Goal: Task Accomplishment & Management: Manage account settings

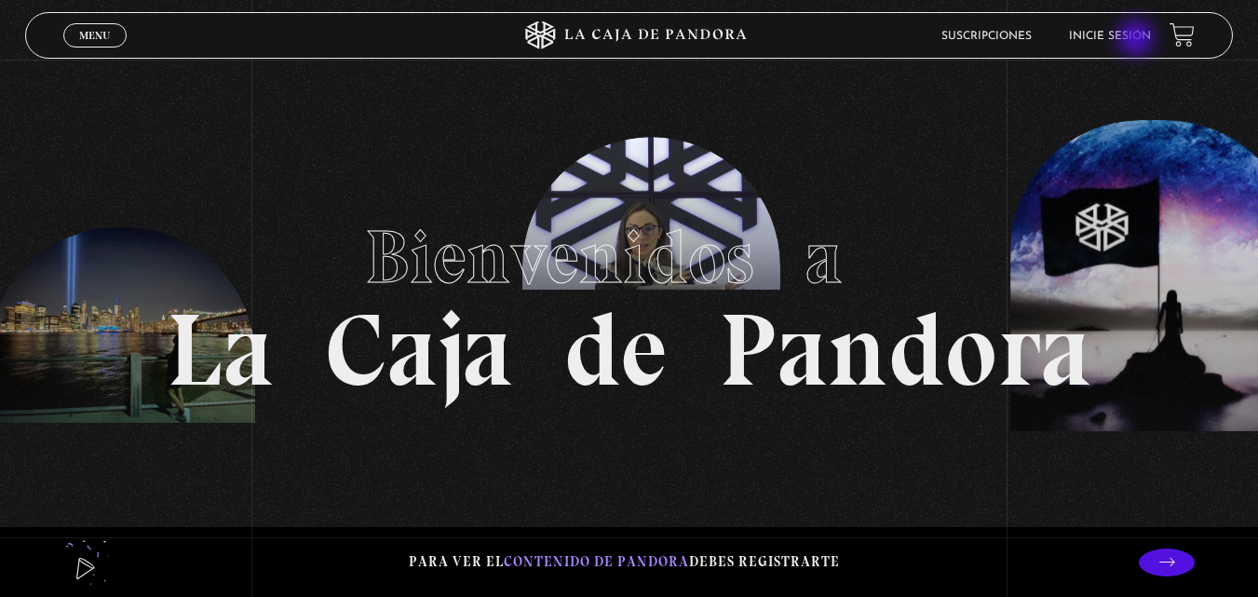
click at [1138, 40] on link "Inicie sesión" at bounding box center [1110, 36] width 82 height 11
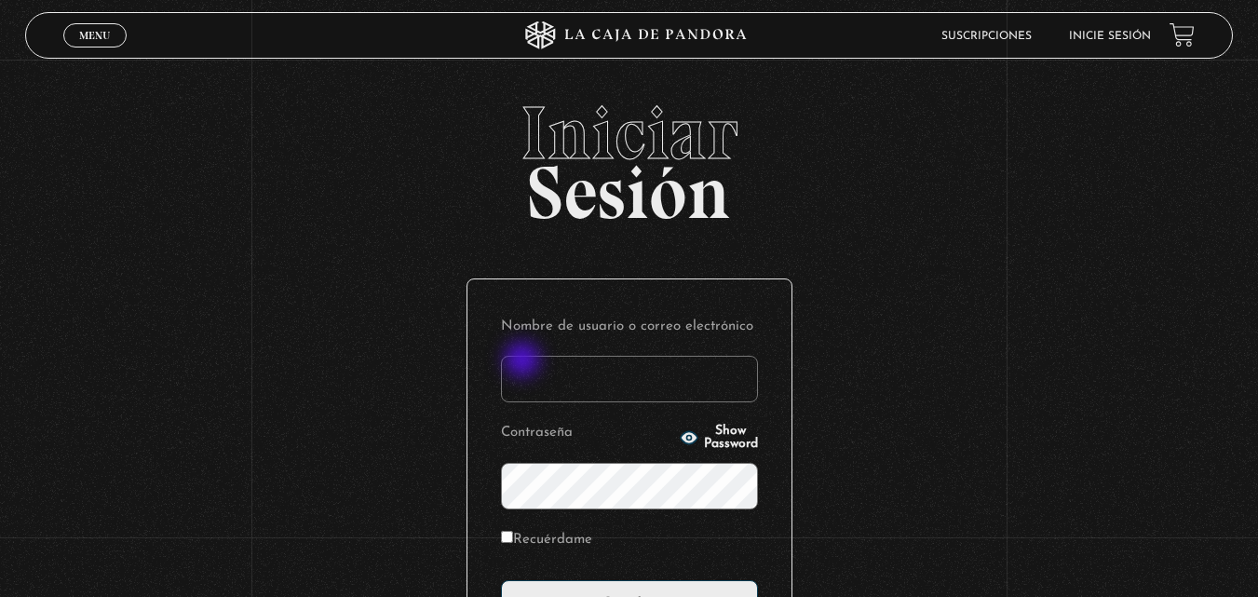
click at [524, 361] on input "Nombre de usuario o correo electrónico" at bounding box center [629, 379] width 257 height 47
type input "alberth.2222@hotmail.com"
click at [513, 535] on input "Recuérdame" at bounding box center [507, 537] width 12 height 12
checkbox input "true"
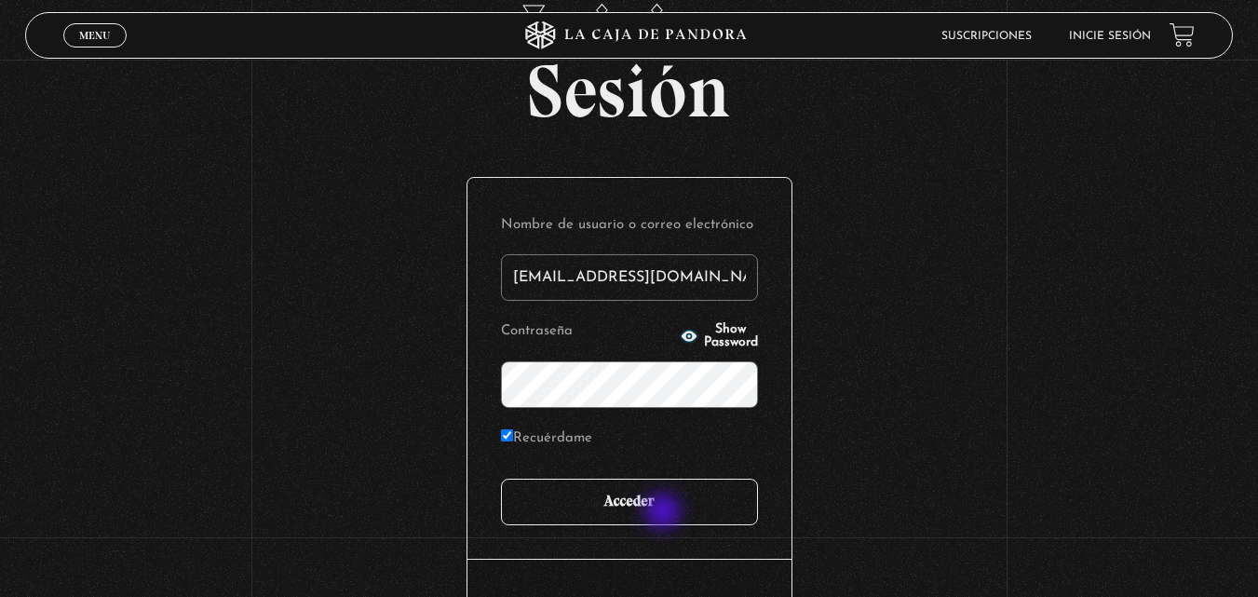
click at [665, 513] on input "Acceder" at bounding box center [629, 502] width 257 height 47
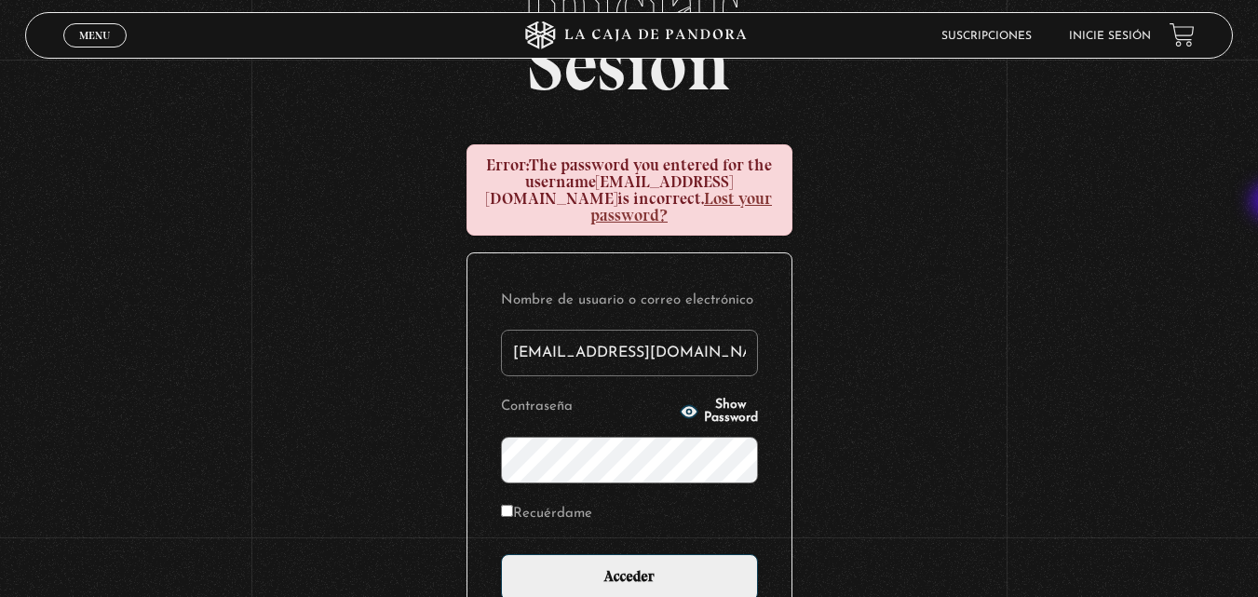
scroll to position [196, 0]
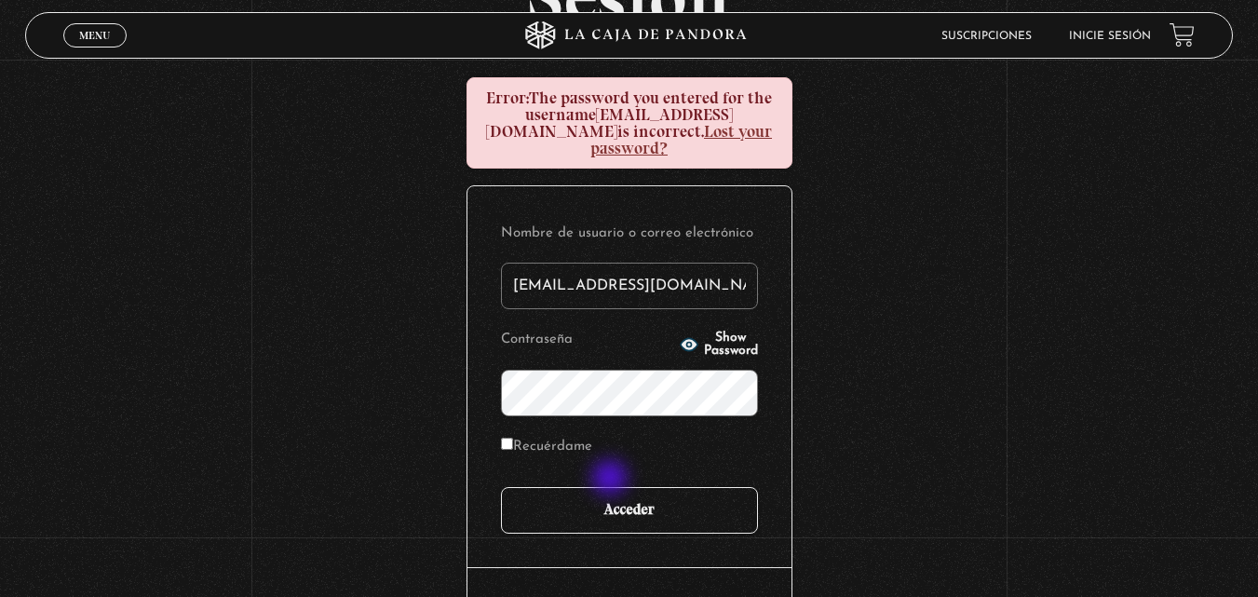
click at [612, 487] on input "Acceder" at bounding box center [629, 510] width 257 height 47
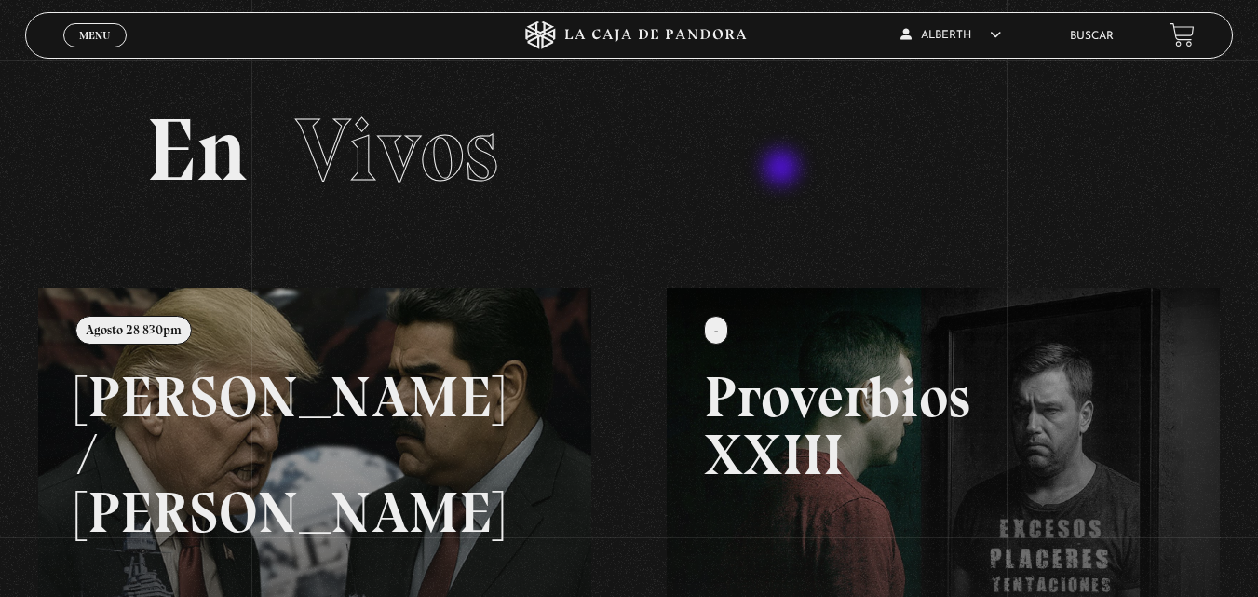
click at [783, 169] on h2 "En Vivos" at bounding box center [629, 150] width 967 height 88
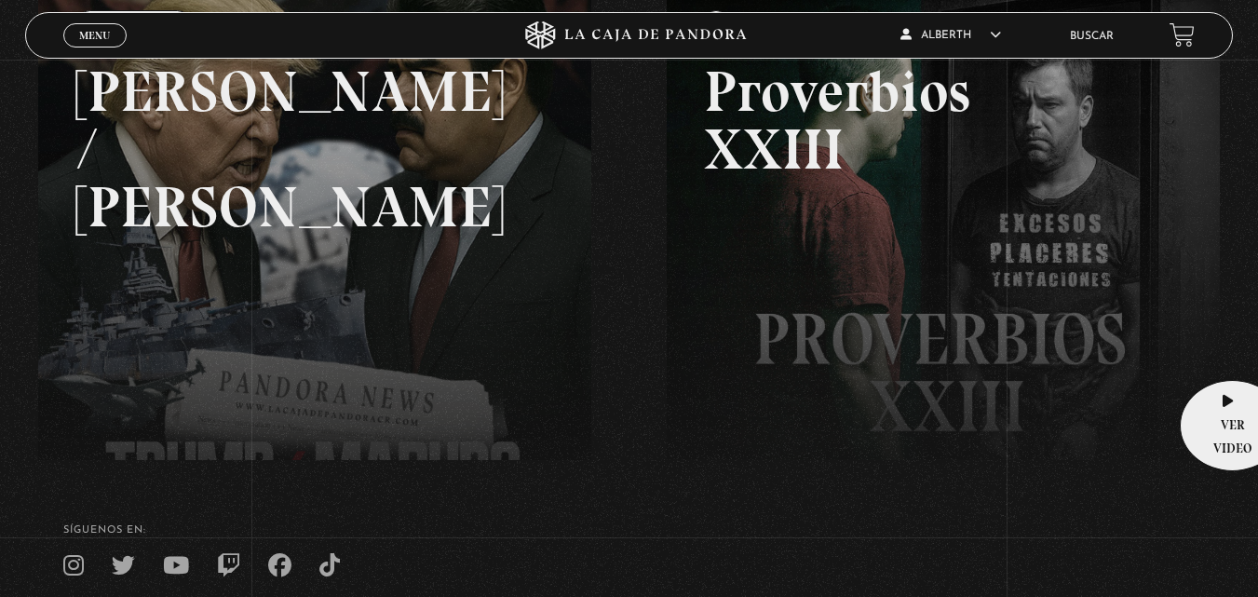
scroll to position [309, 0]
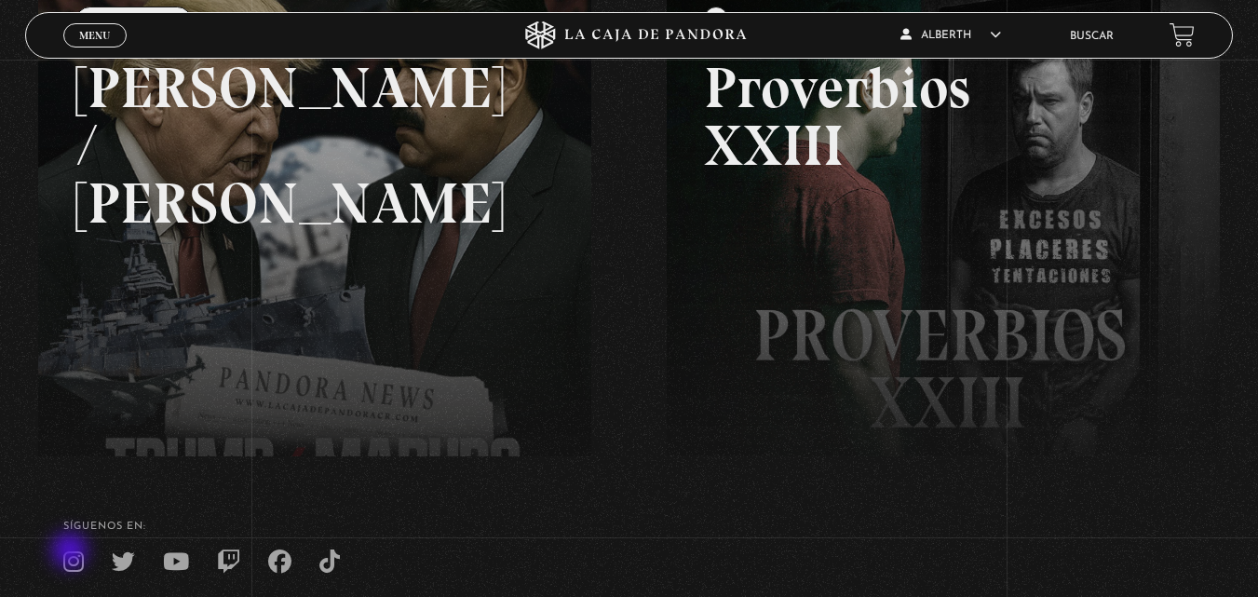
click at [72, 552] on icon at bounding box center [73, 561] width 20 height 23
click at [76, 41] on link "Menu Cerrar" at bounding box center [94, 35] width 63 height 24
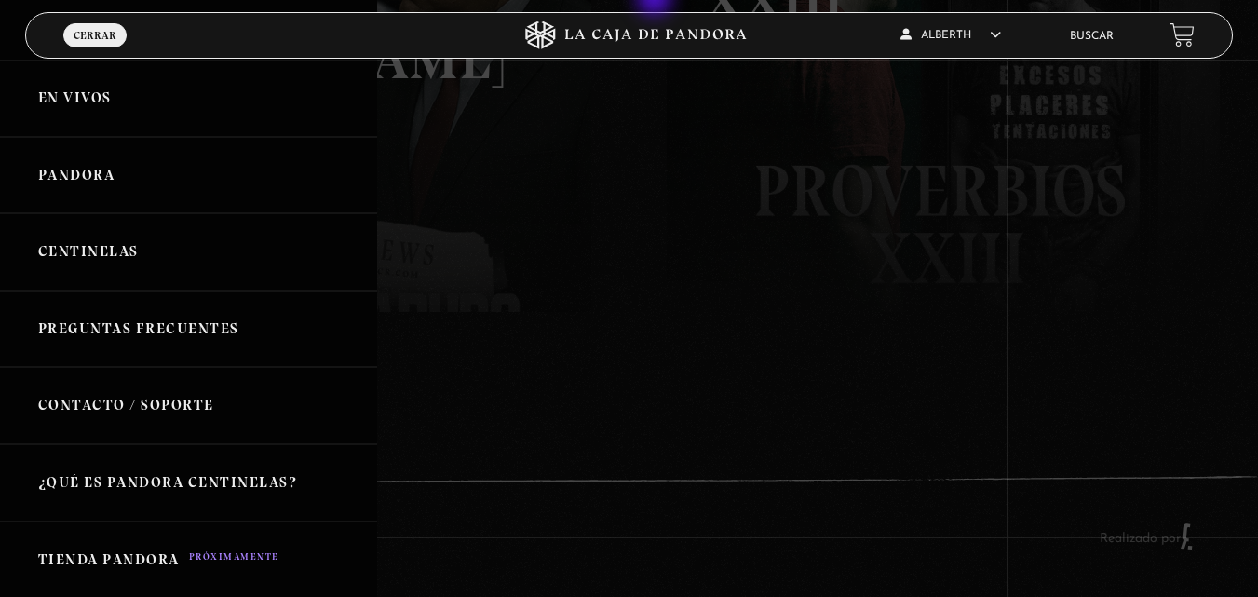
scroll to position [0, 0]
